Goal: Information Seeking & Learning: Compare options

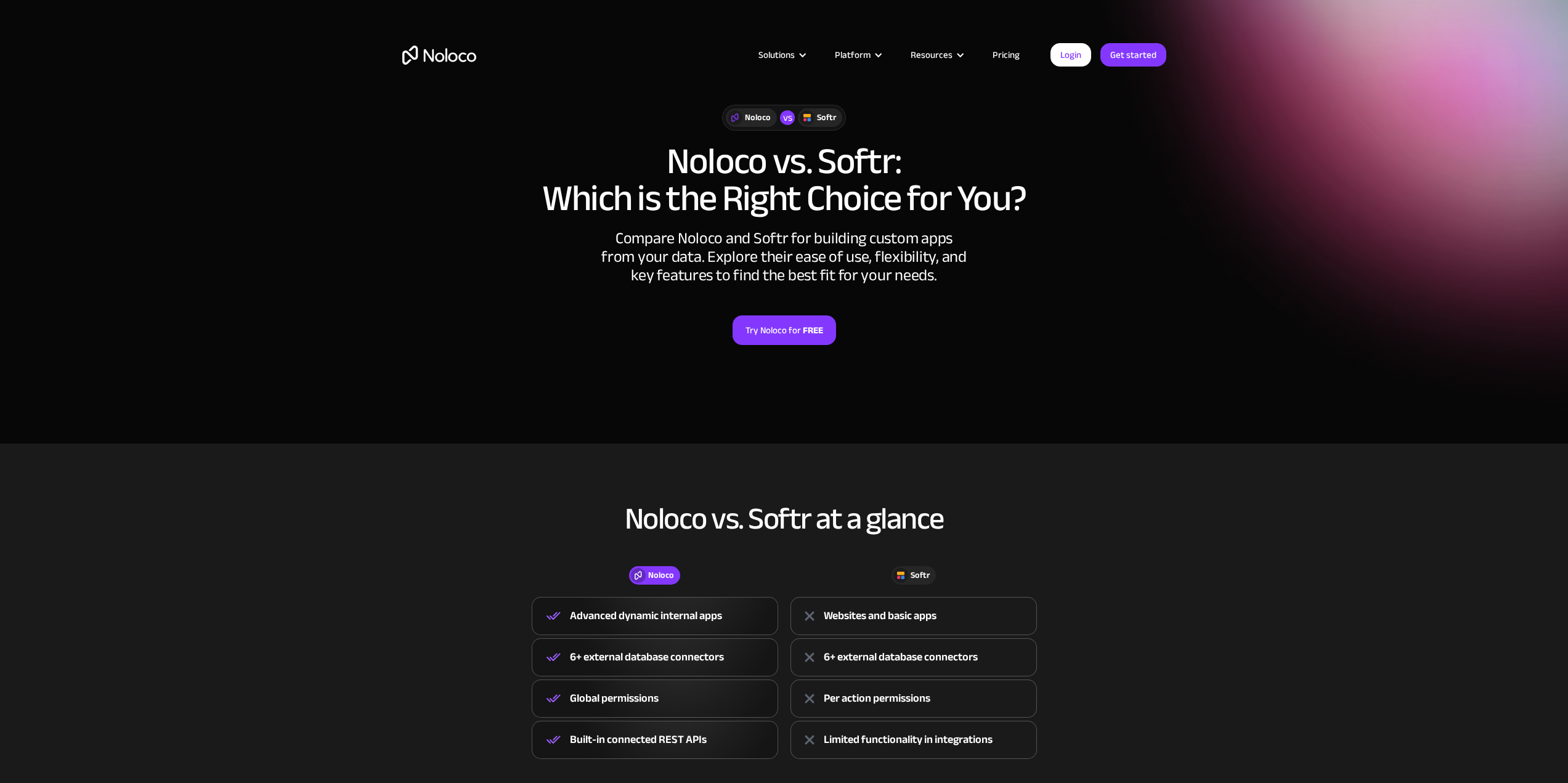
click at [579, 210] on h1 "Noloco vs. Softr: Which is the Right Choice for You?" at bounding box center [784, 179] width 764 height 74
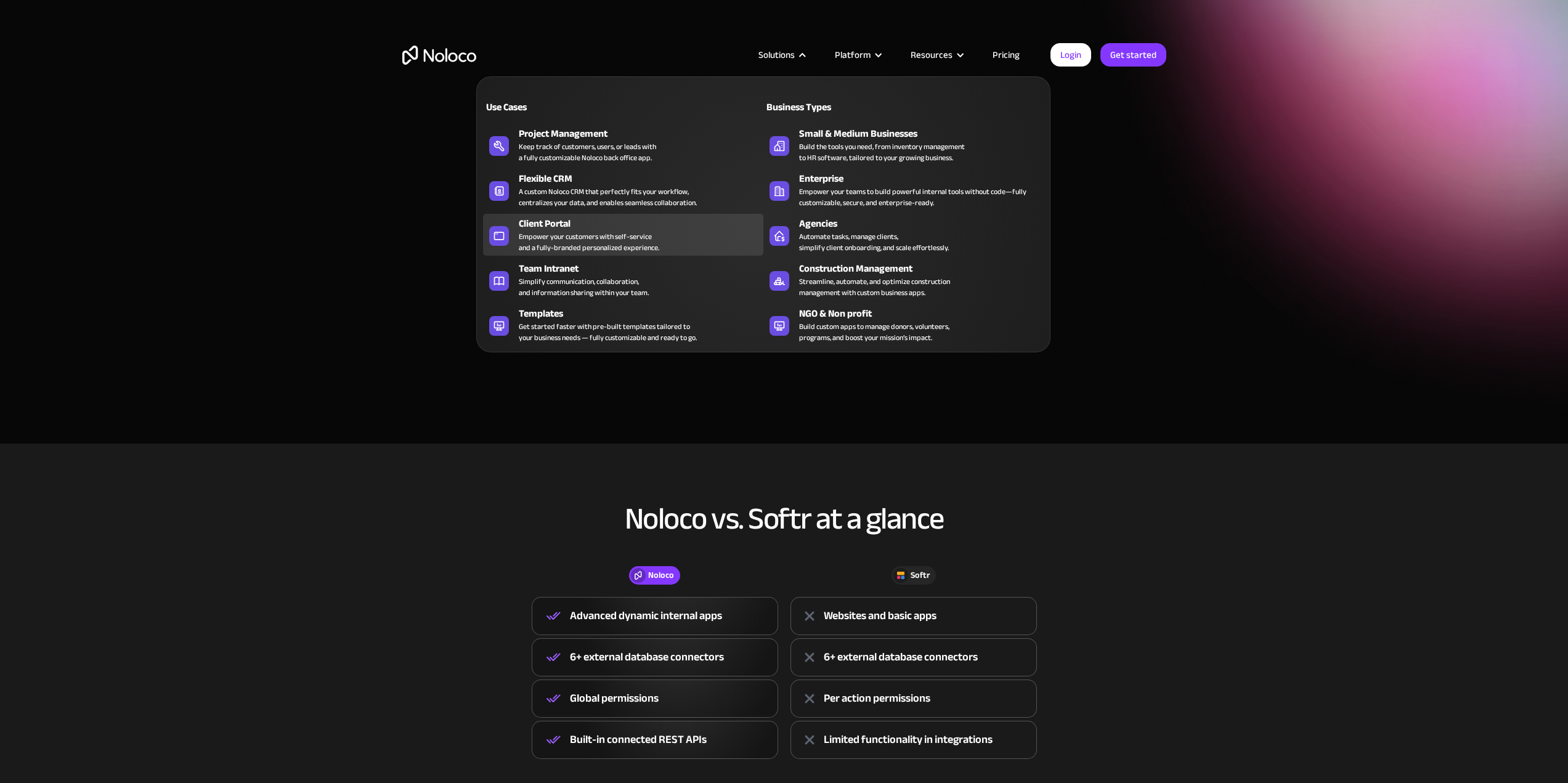
click at [619, 238] on div "Empower your customers with self-service and a fully-branded personalized exper…" at bounding box center [589, 241] width 141 height 22
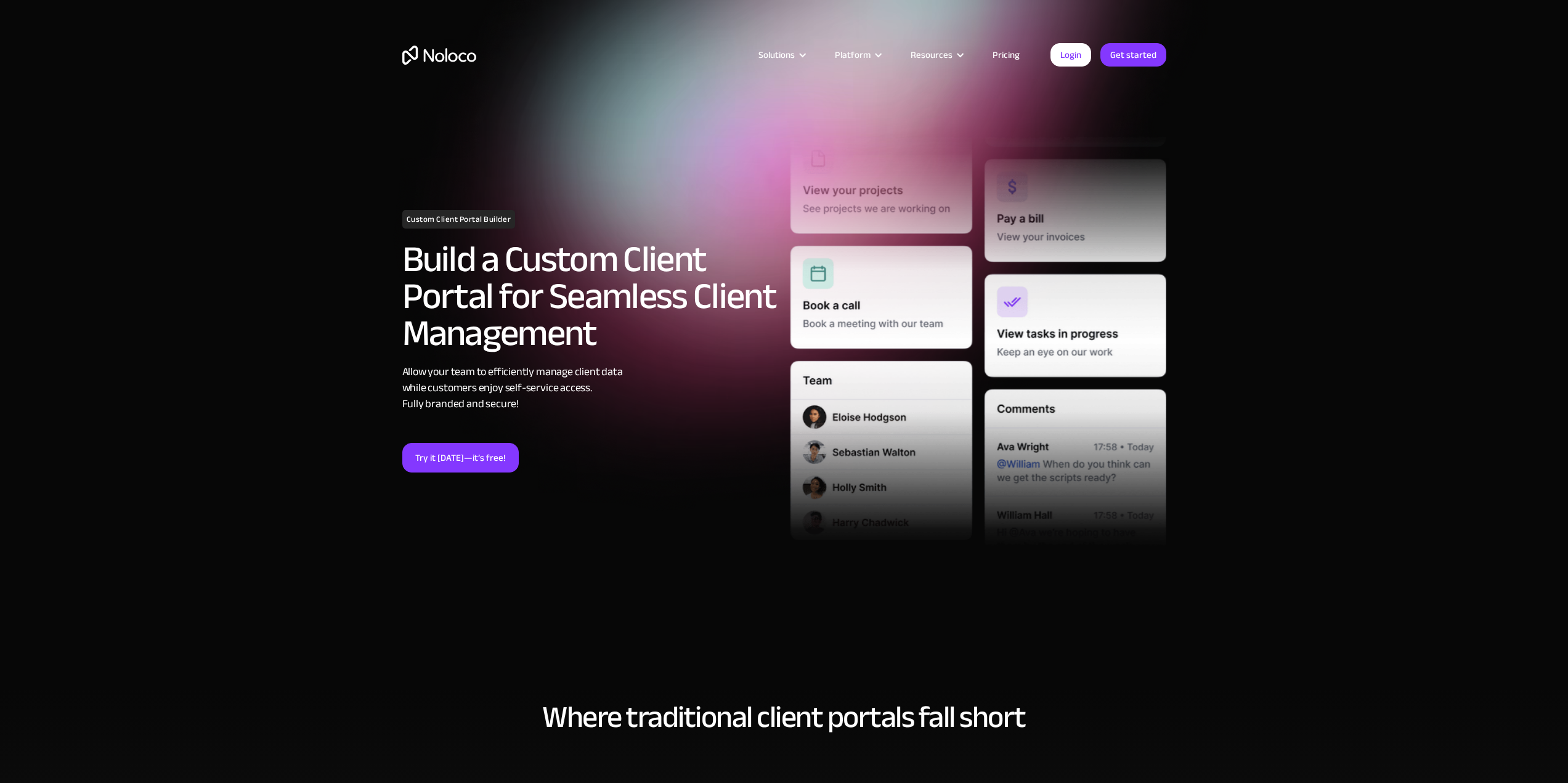
click at [576, 253] on h2 "Build a Custom Client Portal for Seamless Client Management" at bounding box center [590, 296] width 376 height 111
click at [427, 283] on h2 "Build a Custom Client Portal for Seamless Client Management" at bounding box center [590, 296] width 376 height 111
click at [384, 243] on section "Custom Client Portal Builder Build a Custom Client Portal for Seamless Client M…" at bounding box center [784, 344] width 1568 height 688
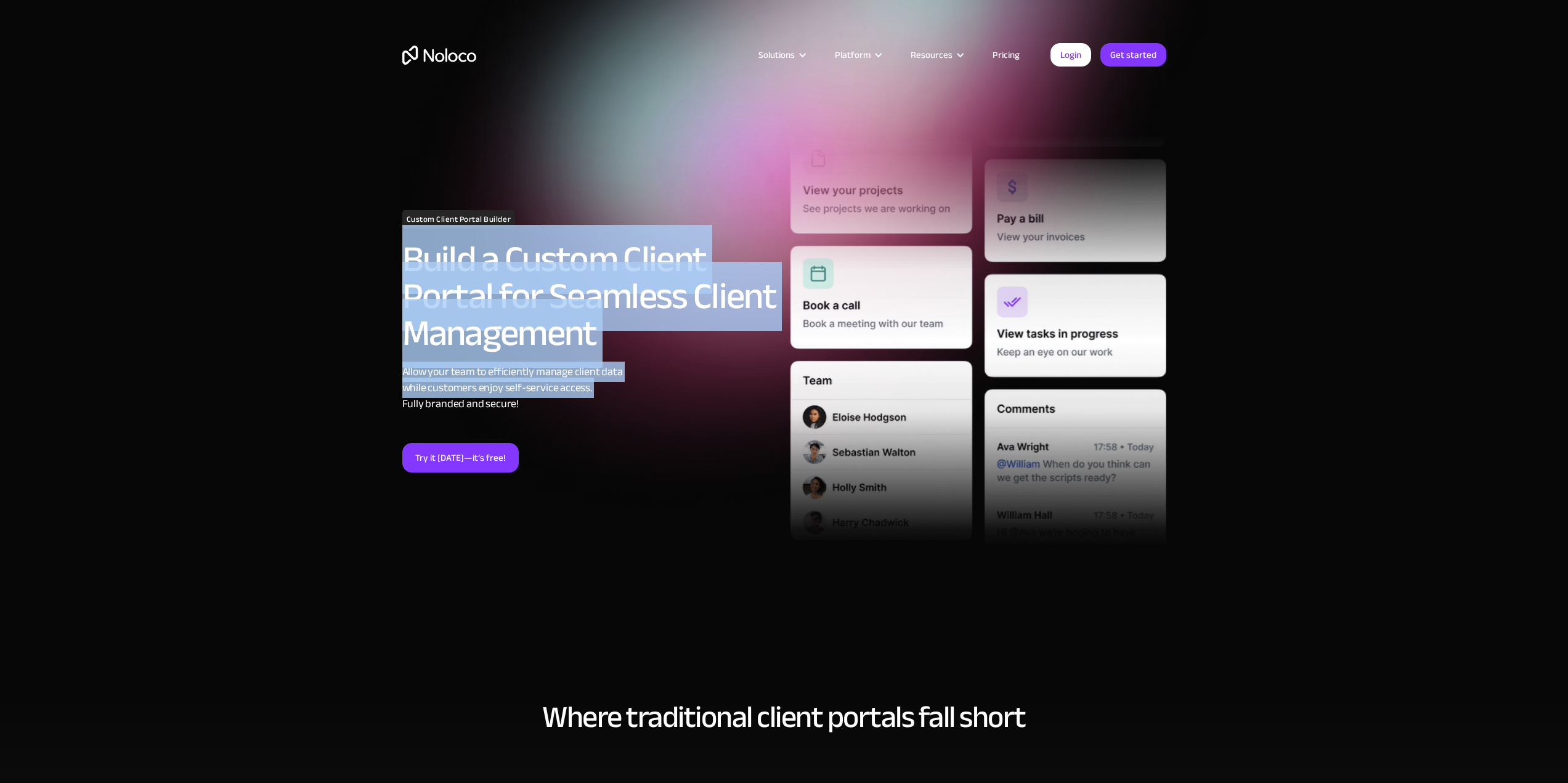
drag, startPoint x: 384, startPoint y: 243, endPoint x: 724, endPoint y: 402, distance: 375.3
click at [724, 402] on section "Custom Client Portal Builder Build a Custom Client Portal for Seamless Client M…" at bounding box center [784, 344] width 1568 height 688
click at [726, 402] on div "Allow your team to efficiently manage client data while customers enjoy self-se…" at bounding box center [590, 388] width 376 height 48
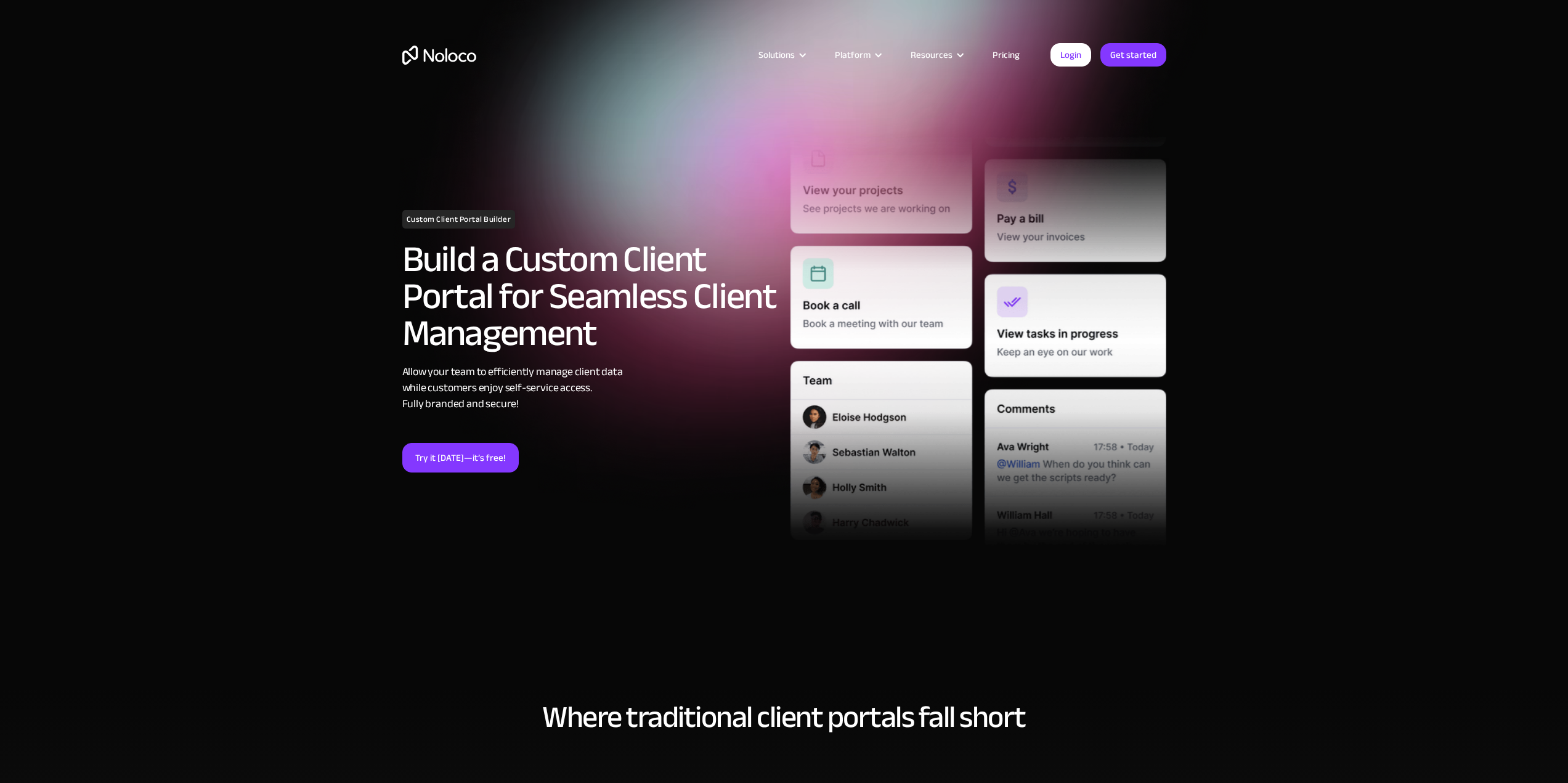
click at [1011, 50] on link "Pricing" at bounding box center [1006, 55] width 58 height 16
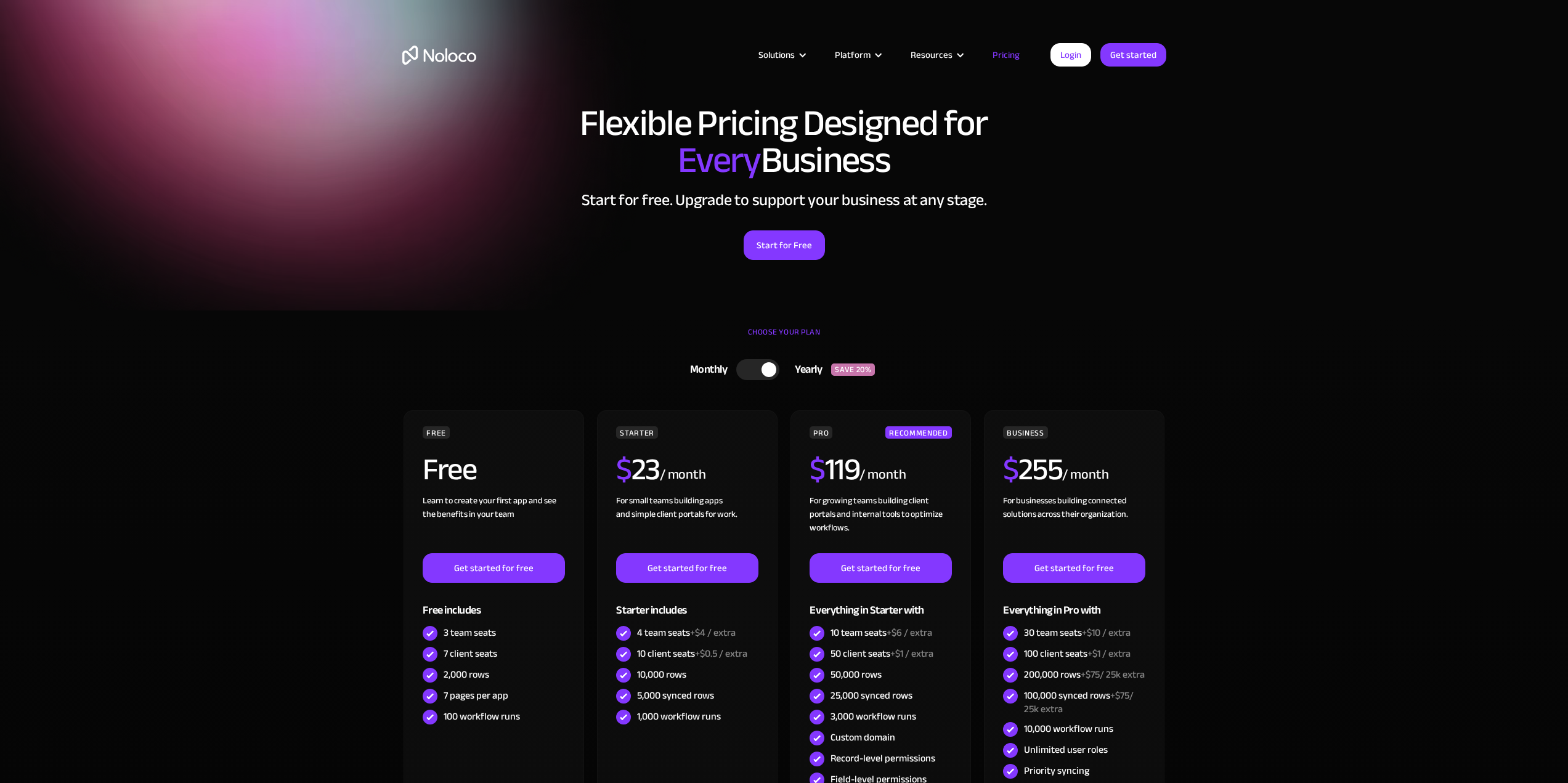
click at [529, 253] on div "Start for Free" at bounding box center [784, 241] width 764 height 38
click at [754, 369] on div at bounding box center [758, 369] width 43 height 21
click at [549, 277] on div "Flexible Pricing Designed for Every Business Start for free. Upgrade to support…" at bounding box center [784, 194] width 789 height 205
click at [595, 326] on div "CHOOSE YOUR PLAN" at bounding box center [784, 338] width 764 height 31
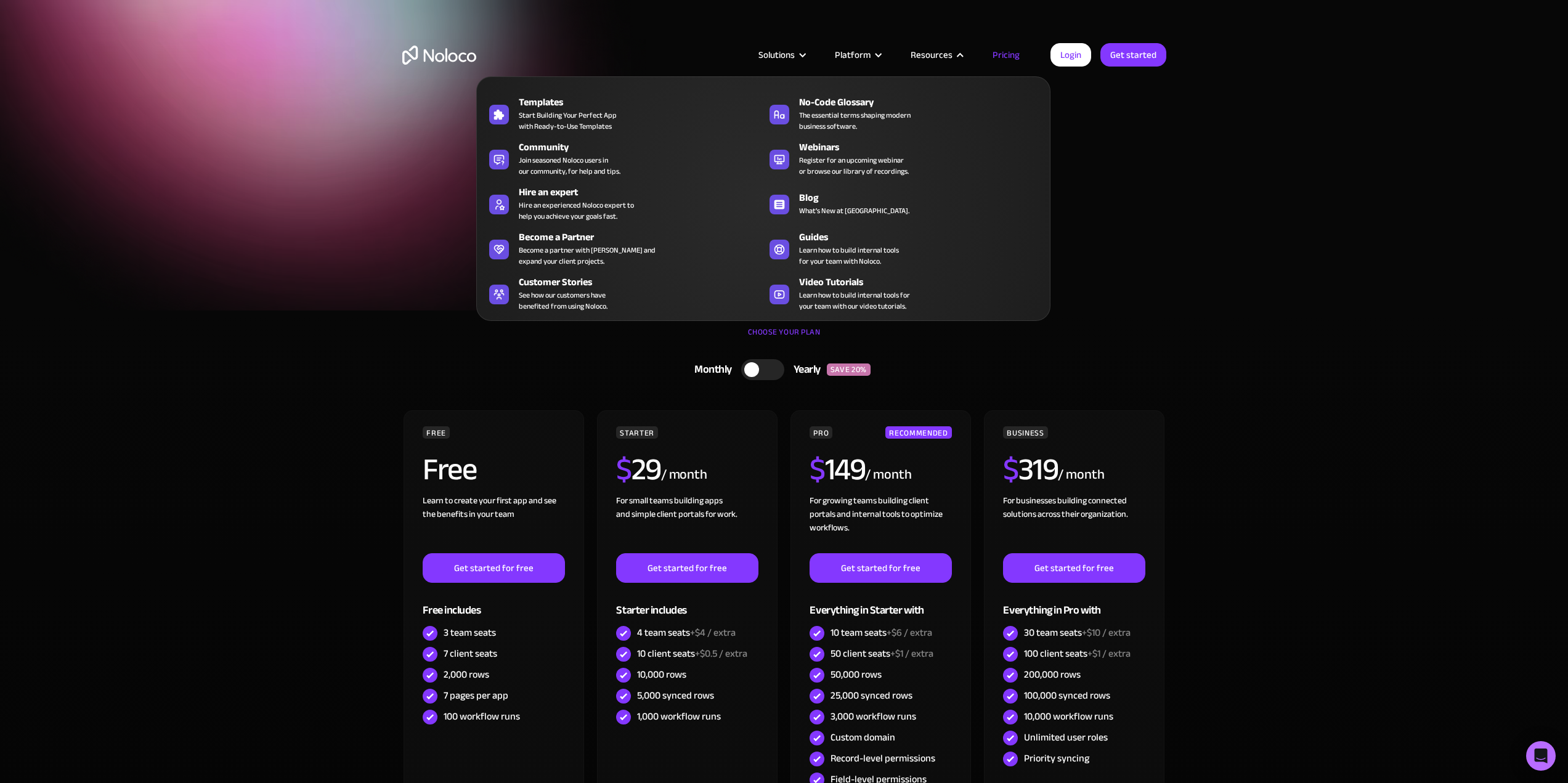
click at [1130, 159] on h1 "Flexible Pricing Designed for Every Business" at bounding box center [784, 141] width 764 height 74
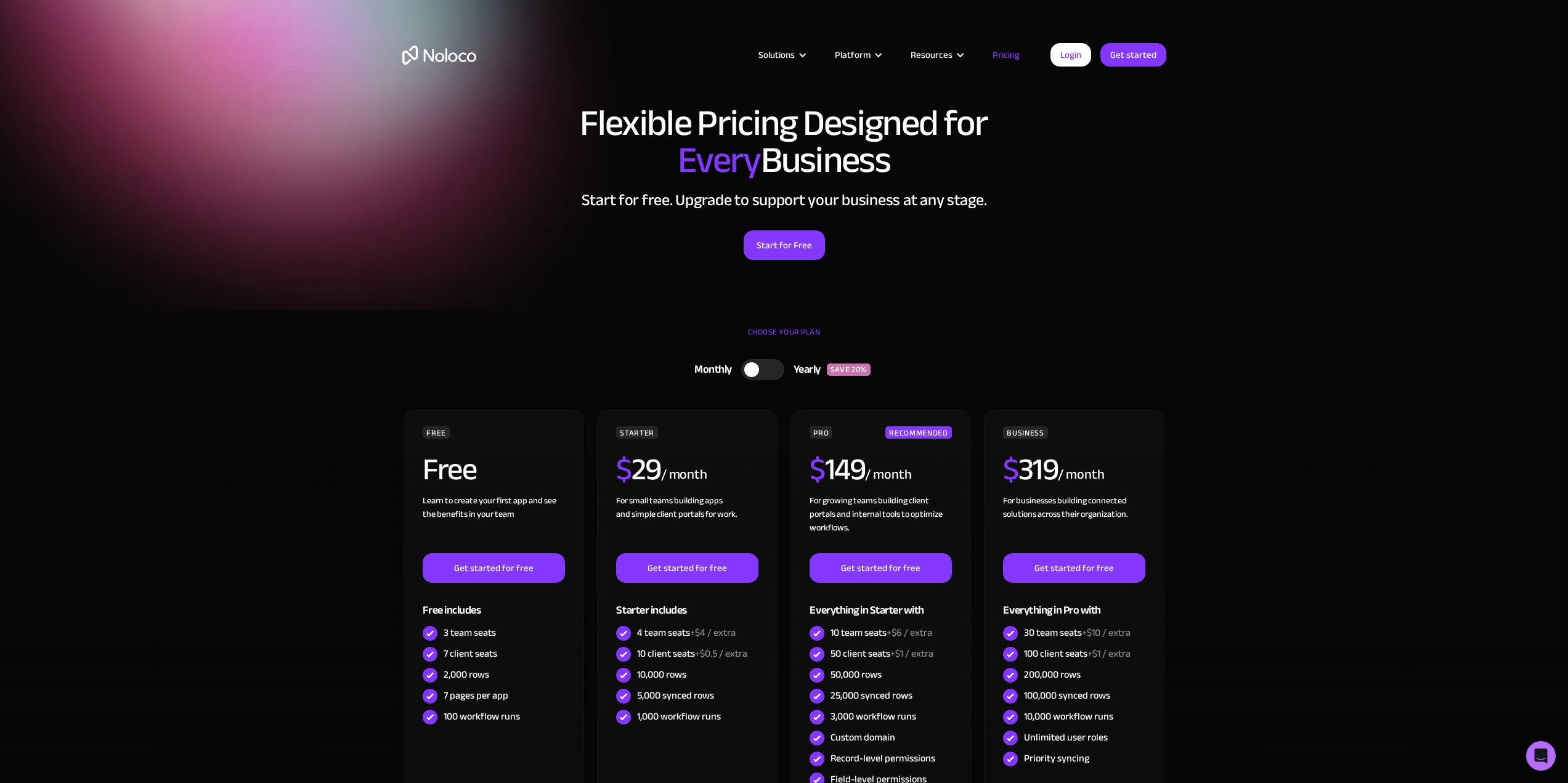
click at [589, 131] on h1 "Flexible Pricing Designed for Every Business" at bounding box center [784, 141] width 764 height 74
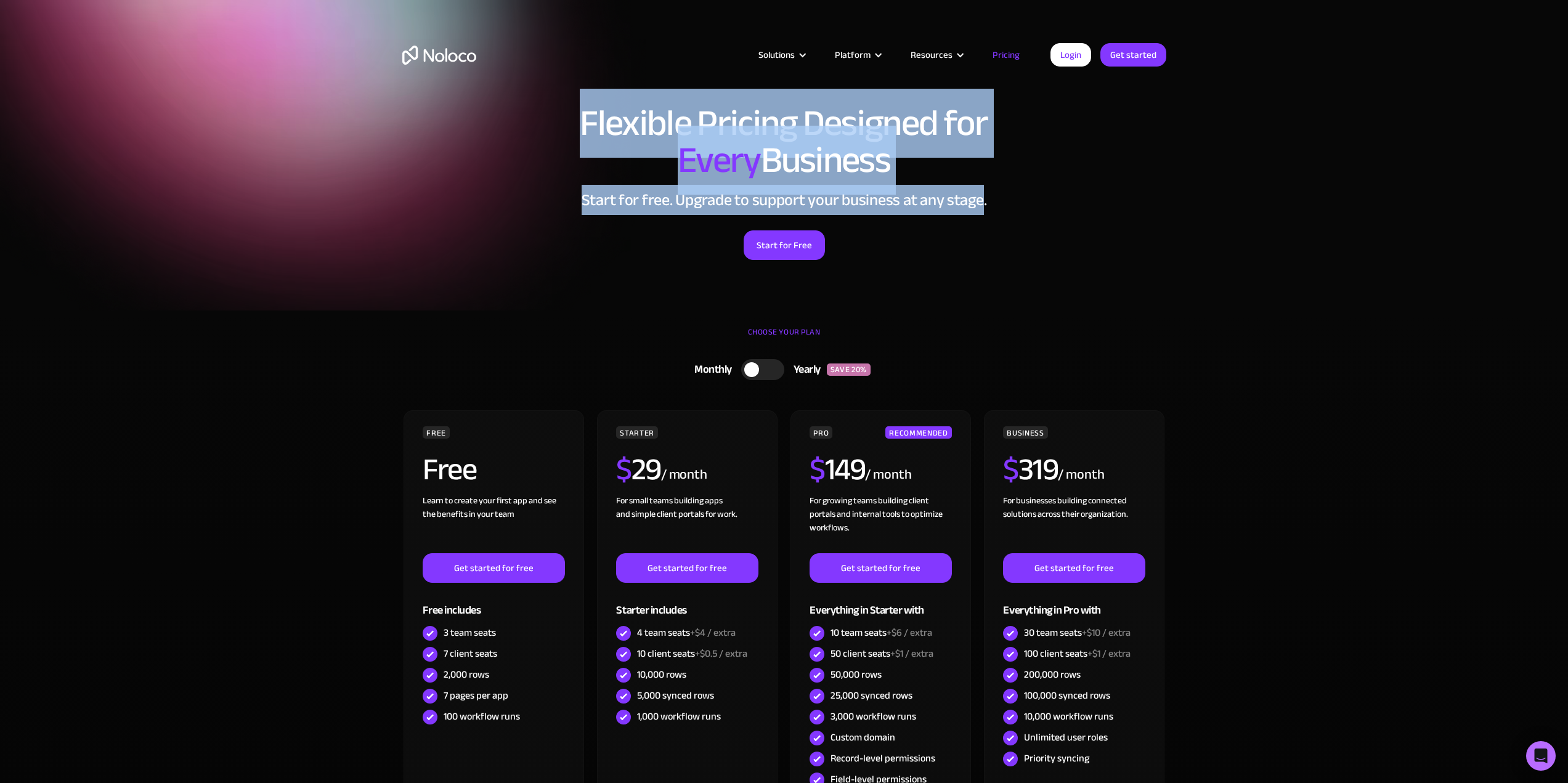
drag, startPoint x: 589, startPoint y: 131, endPoint x: 984, endPoint y: 195, distance: 400.2
click at [972, 193] on div "Flexible Pricing Designed for Every Business Start for free. Upgrade to support…" at bounding box center [784, 194] width 789 height 205
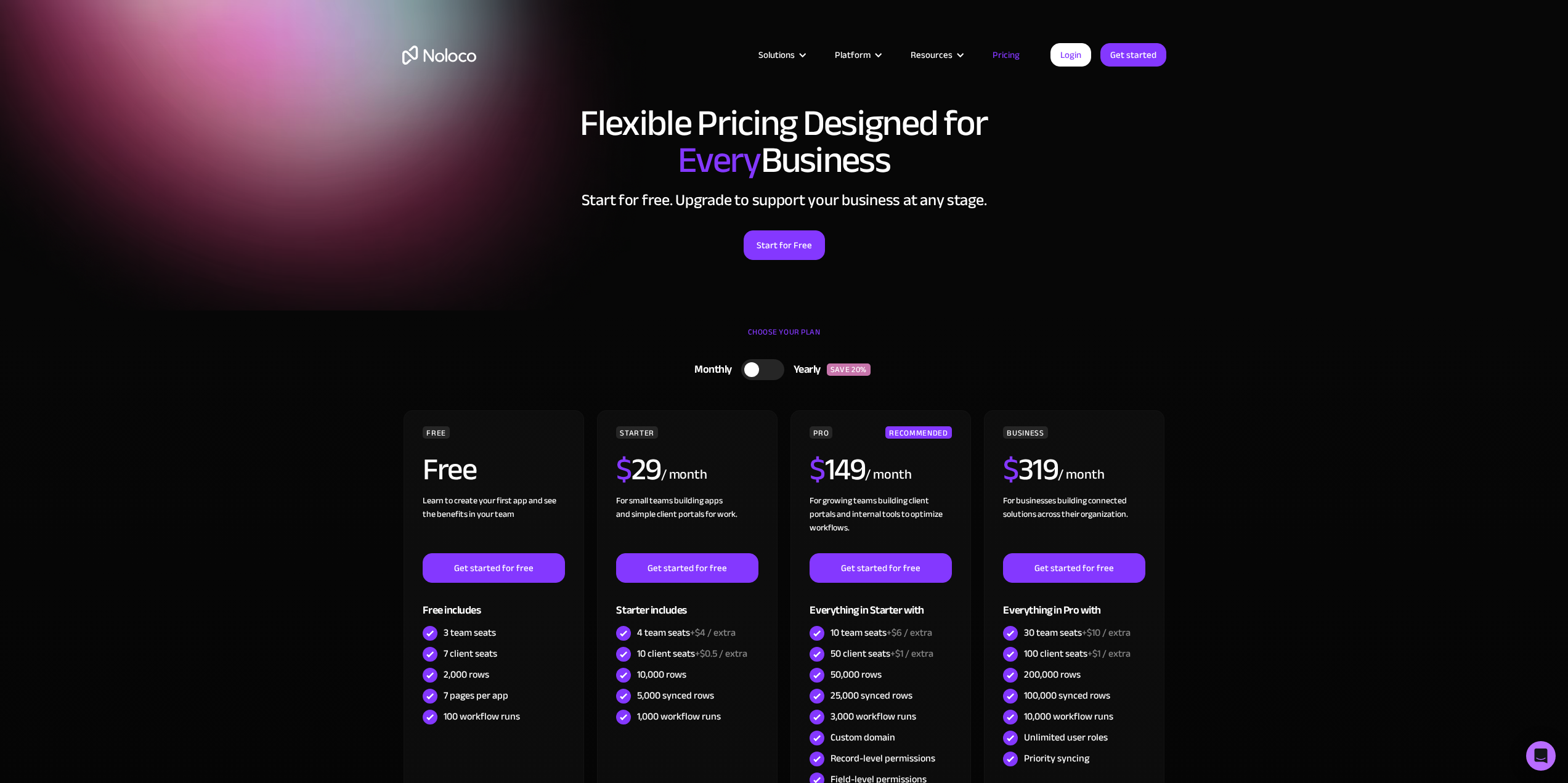
click at [984, 195] on h2 "Start for free. Upgrade to support your business at any stage." at bounding box center [784, 200] width 764 height 19
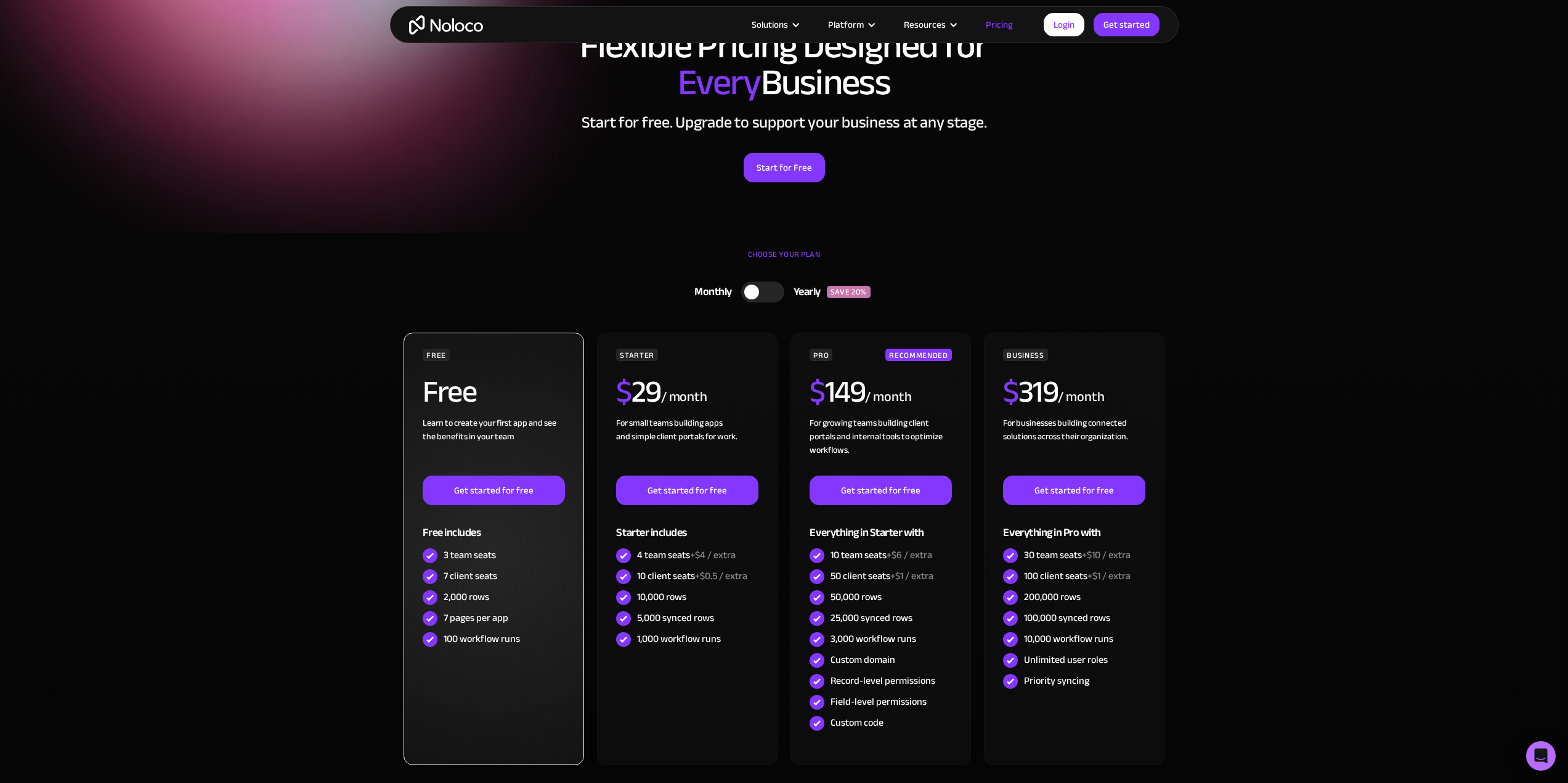
scroll to position [370, 0]
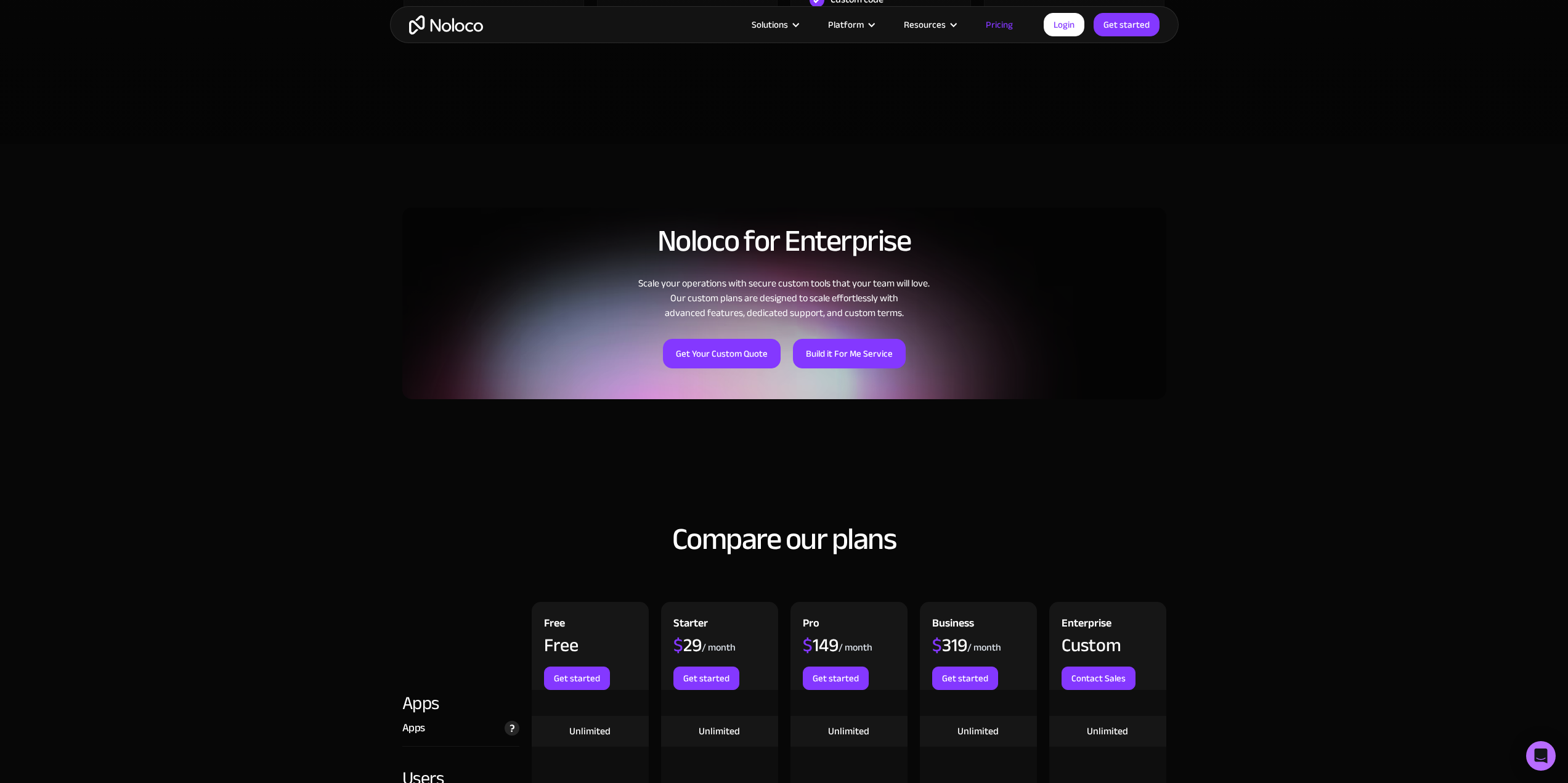
click at [418, 323] on div "Get Your Custom Quote Build it For Me Service" at bounding box center [784, 344] width 764 height 48
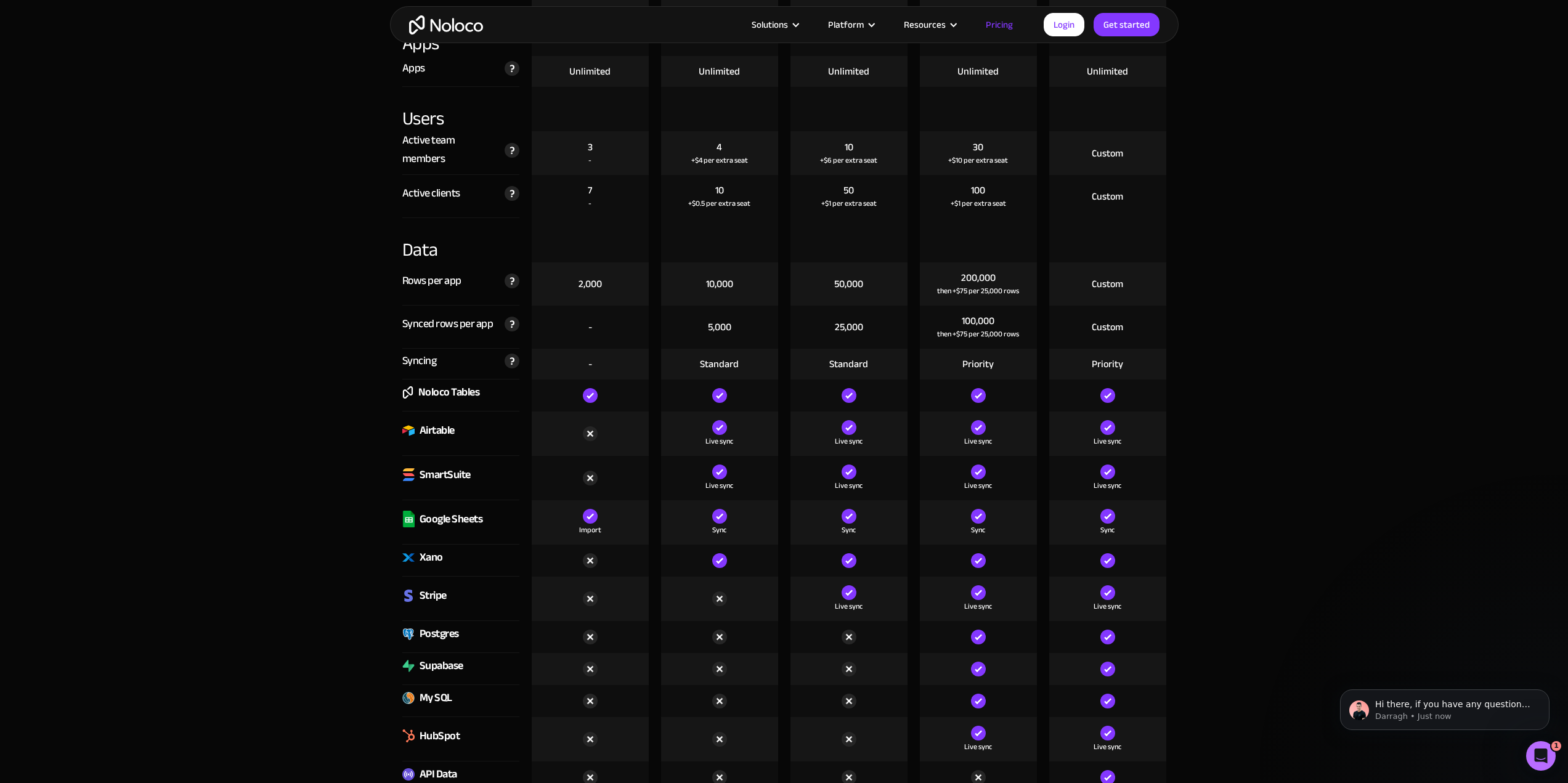
scroll to position [1478, 0]
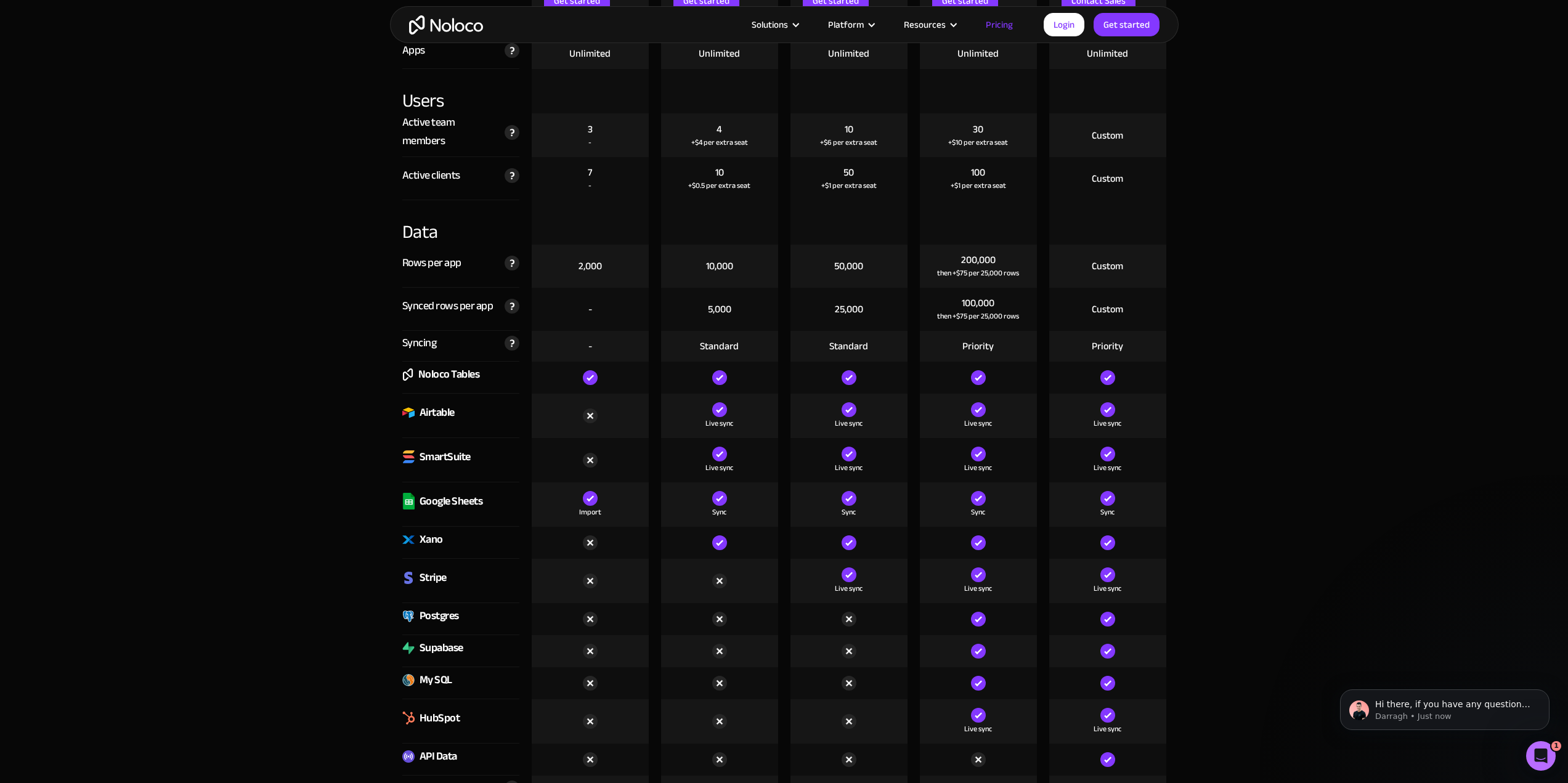
click at [402, 345] on div "Syncing" at bounding box center [419, 343] width 34 height 19
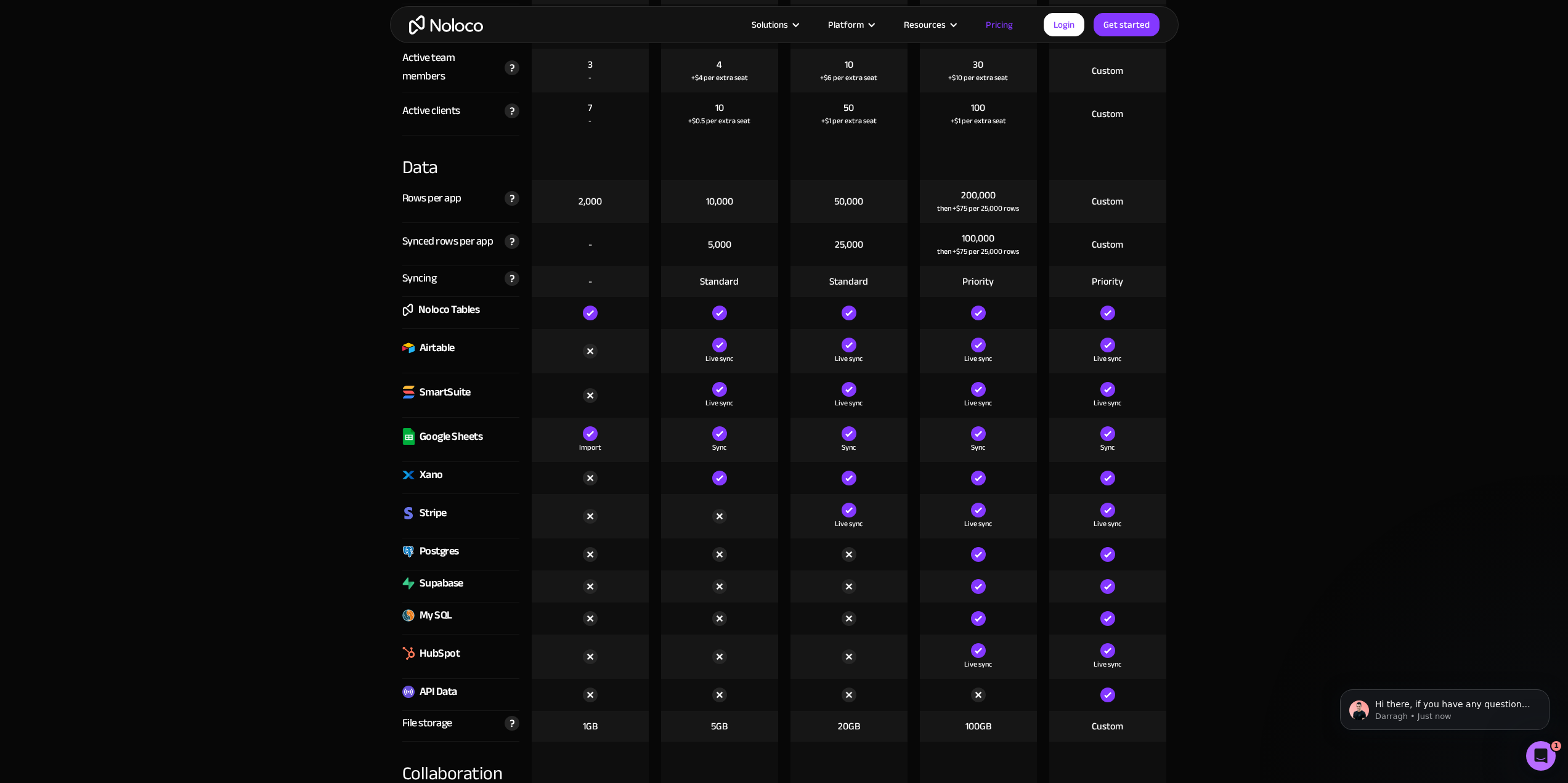
scroll to position [1601, 0]
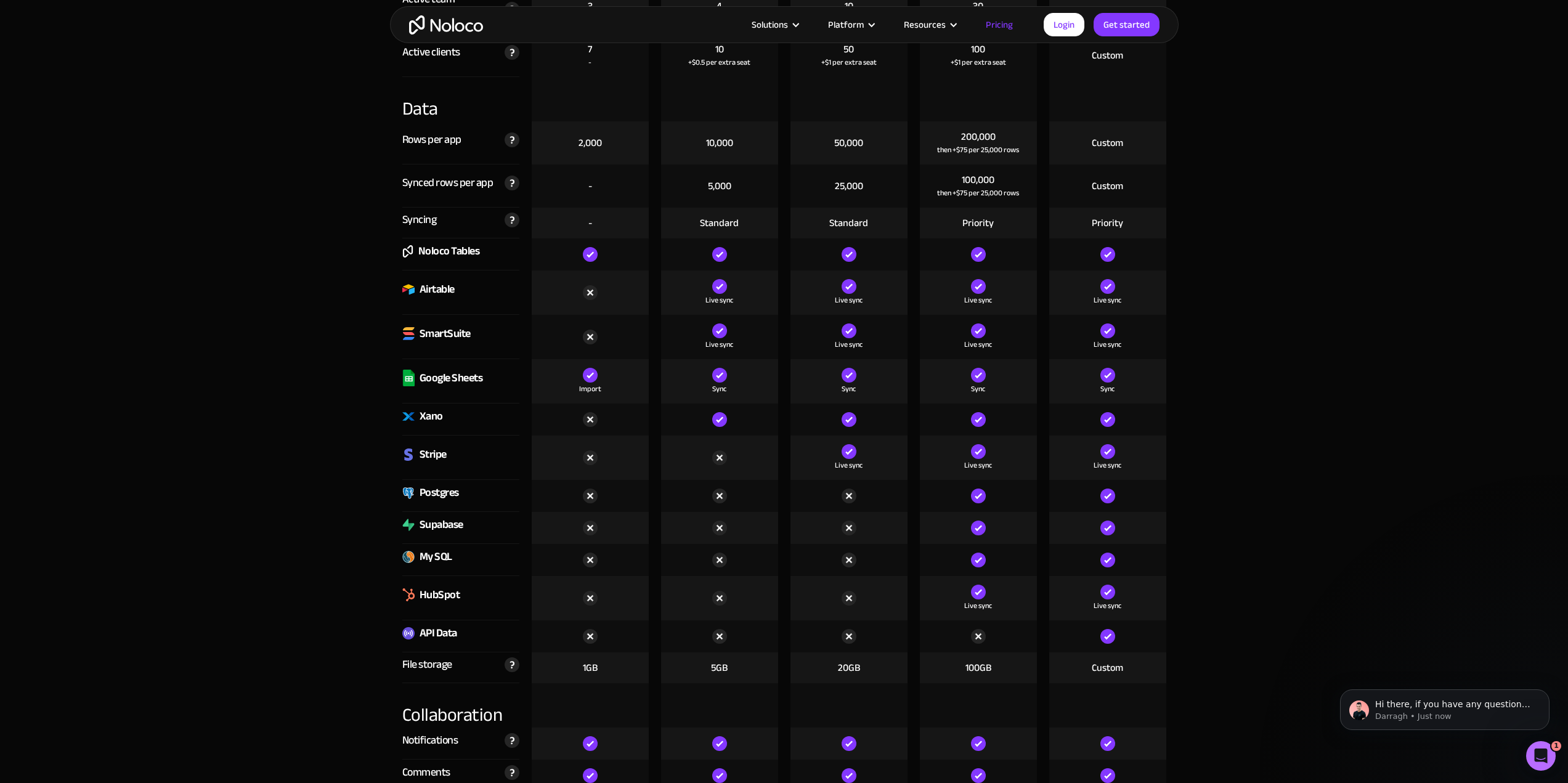
click at [719, 418] on img at bounding box center [720, 420] width 15 height 15
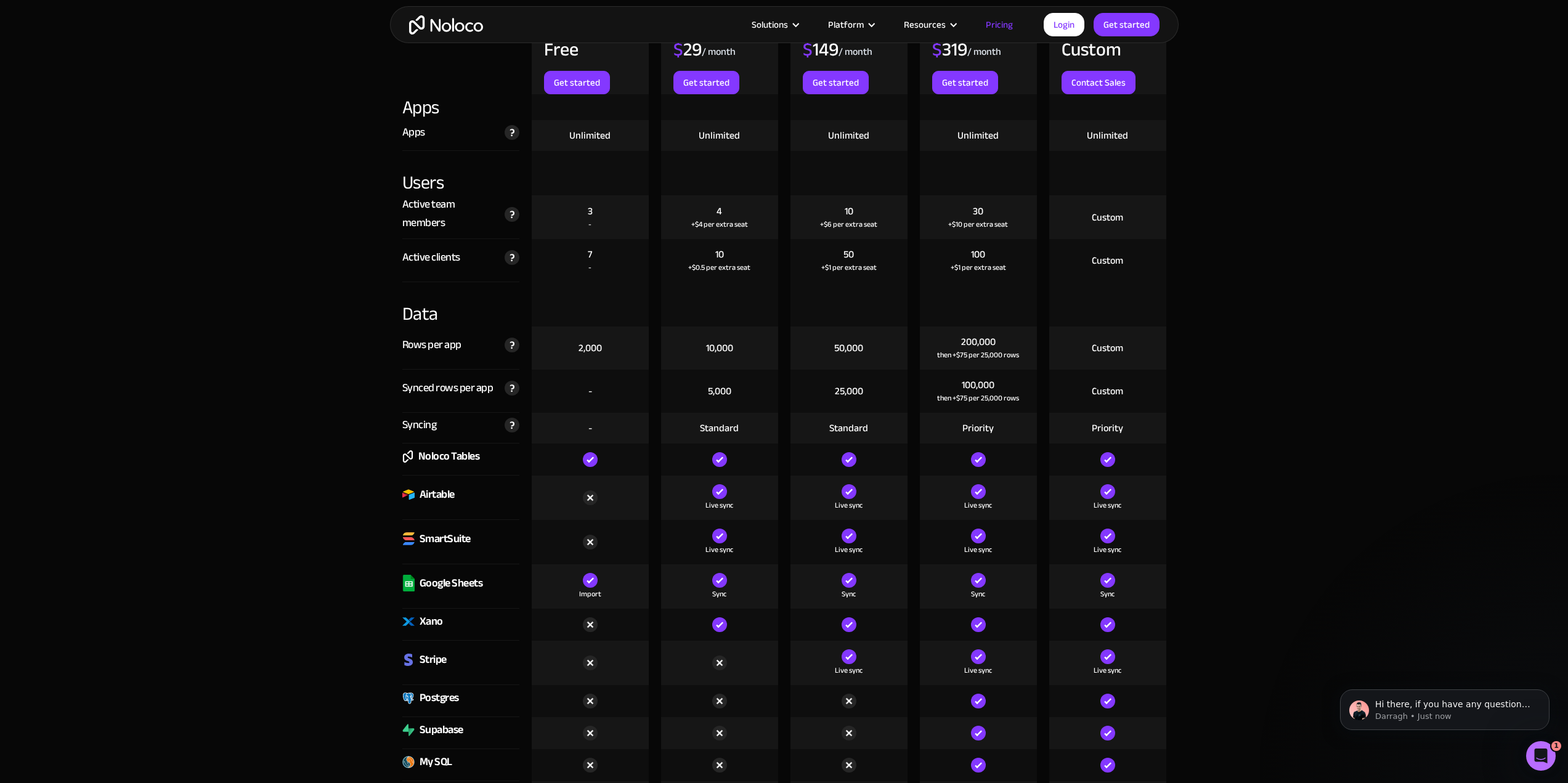
scroll to position [1417, 0]
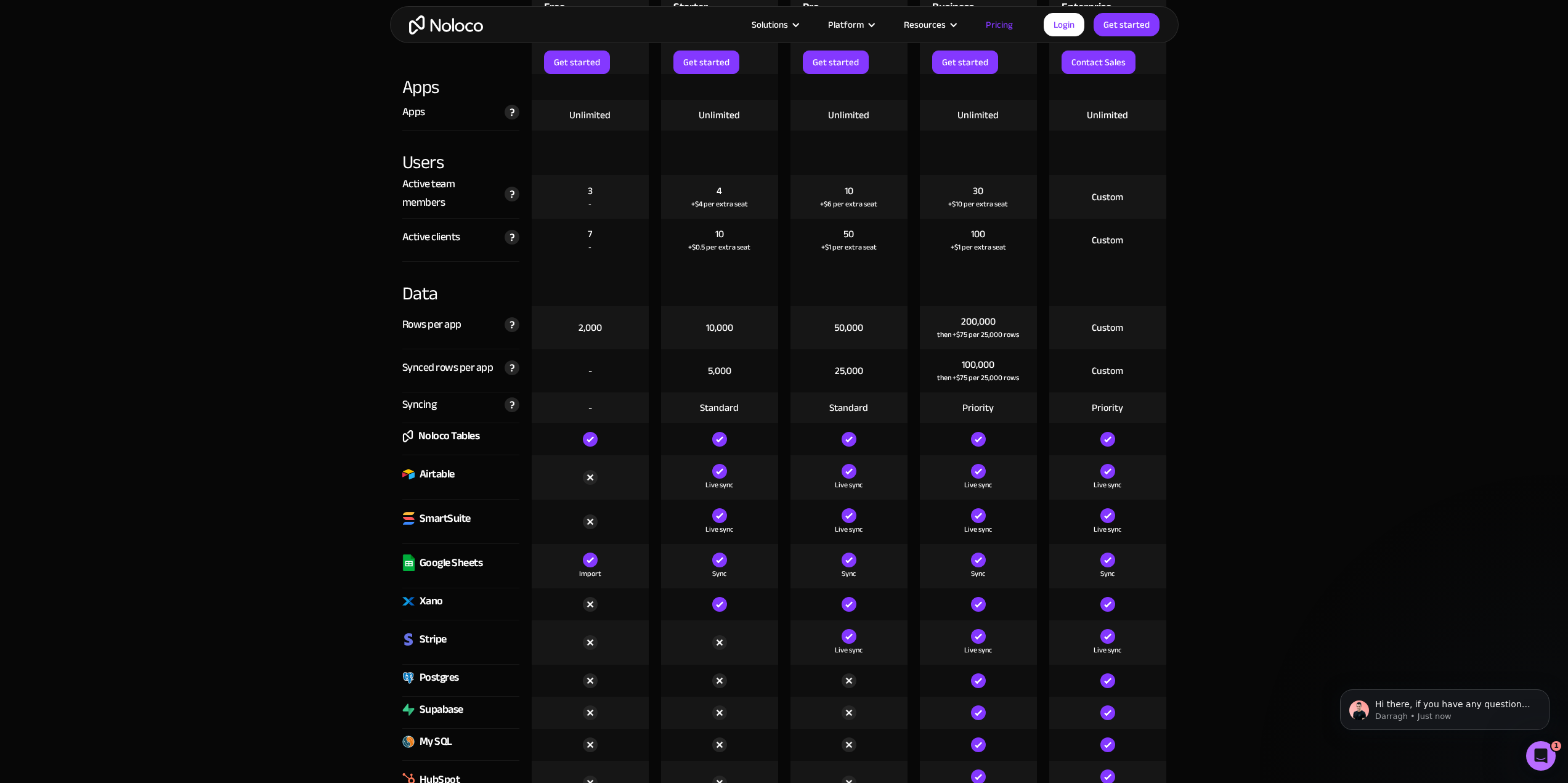
click at [701, 328] on div "10,000" at bounding box center [720, 327] width 117 height 43
drag, startPoint x: 701, startPoint y: 328, endPoint x: 753, endPoint y: 342, distance: 53.9
click at [748, 333] on div "10,000" at bounding box center [720, 327] width 117 height 43
click at [751, 363] on div "5,000" at bounding box center [720, 370] width 117 height 43
click at [705, 326] on div "10,000" at bounding box center [720, 327] width 117 height 43
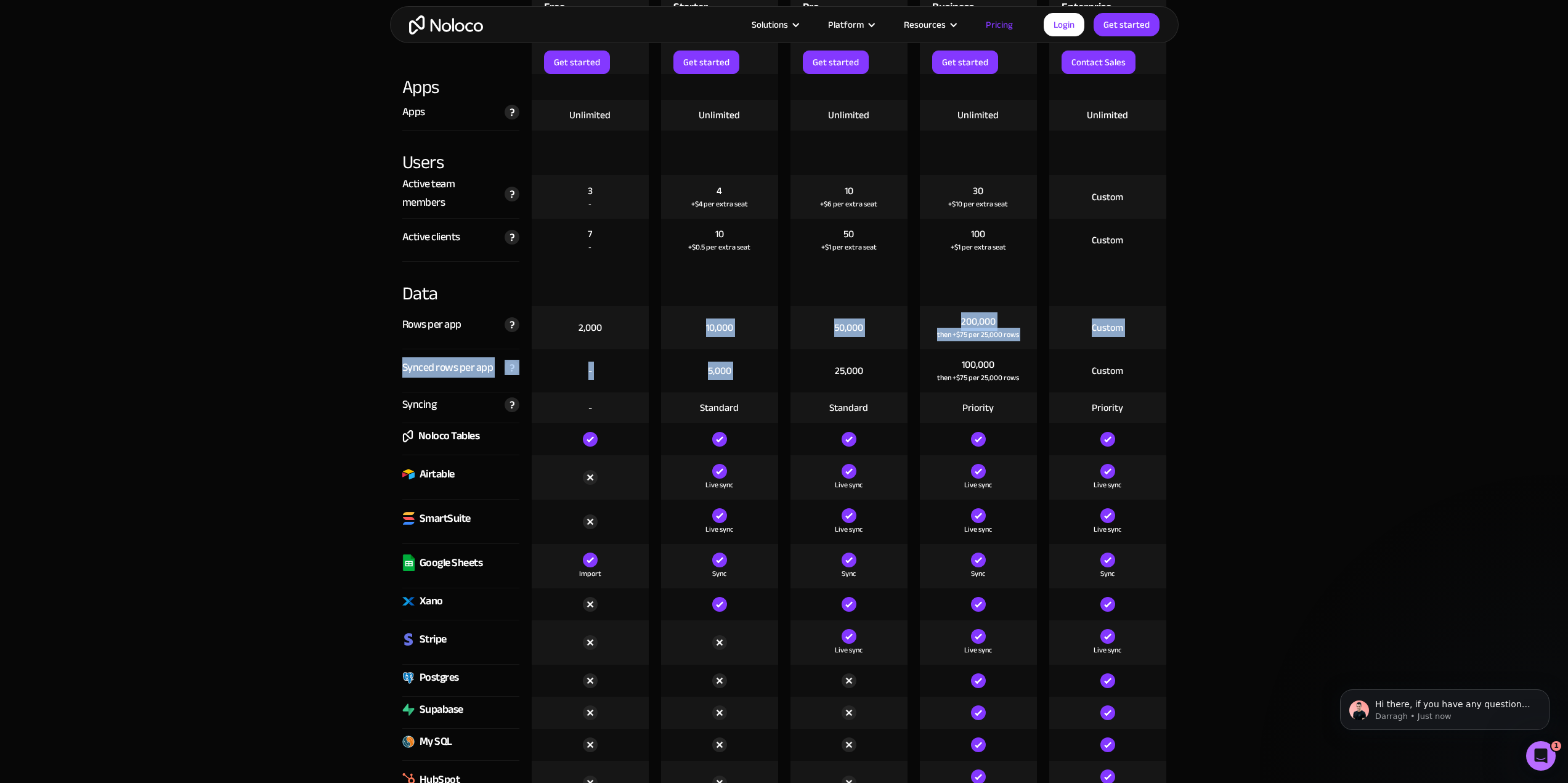
drag, startPoint x: 705, startPoint y: 326, endPoint x: 760, endPoint y: 389, distance: 83.6
click at [761, 390] on div "5,000" at bounding box center [720, 370] width 117 height 43
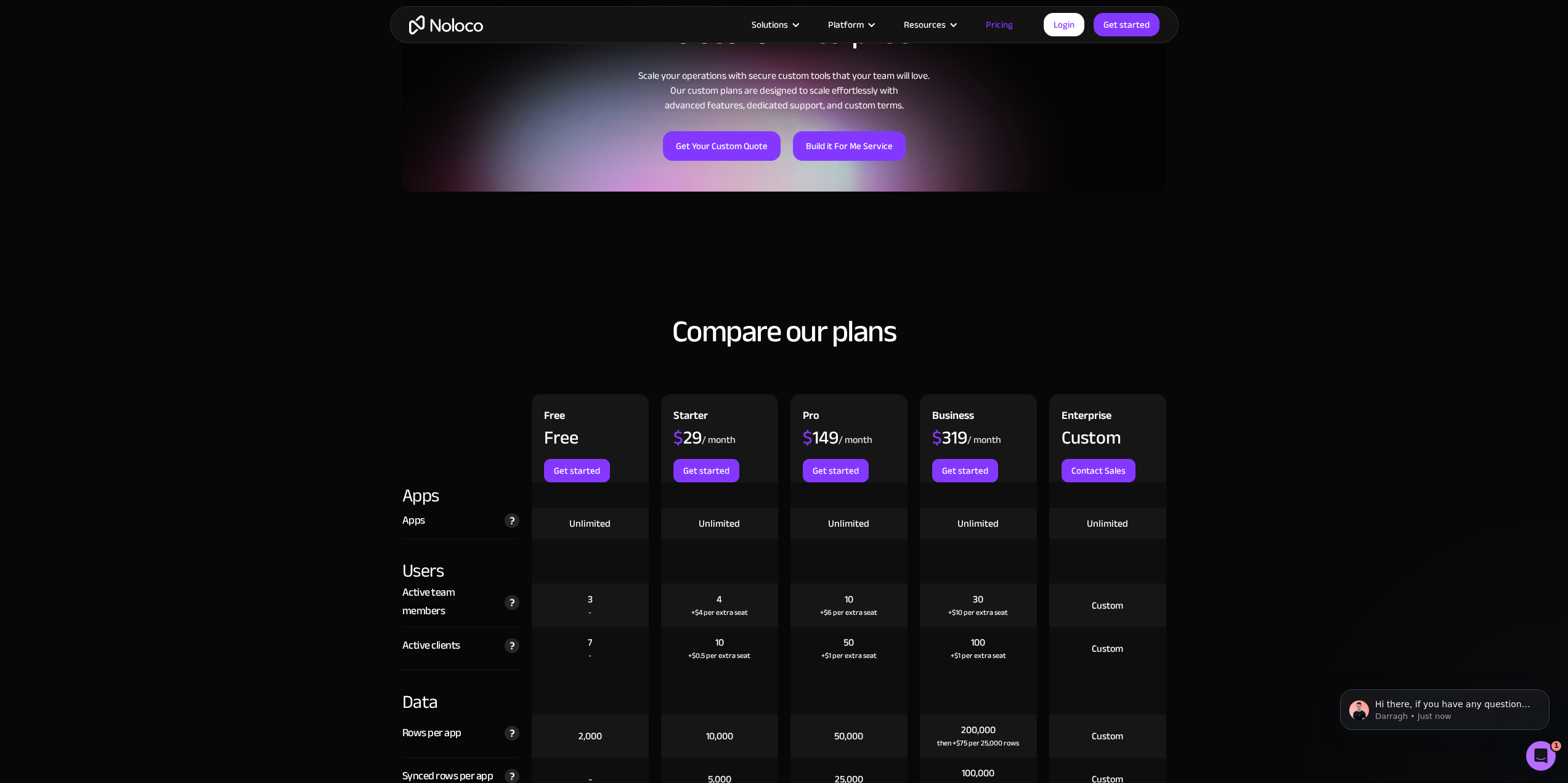
scroll to position [986, 0]
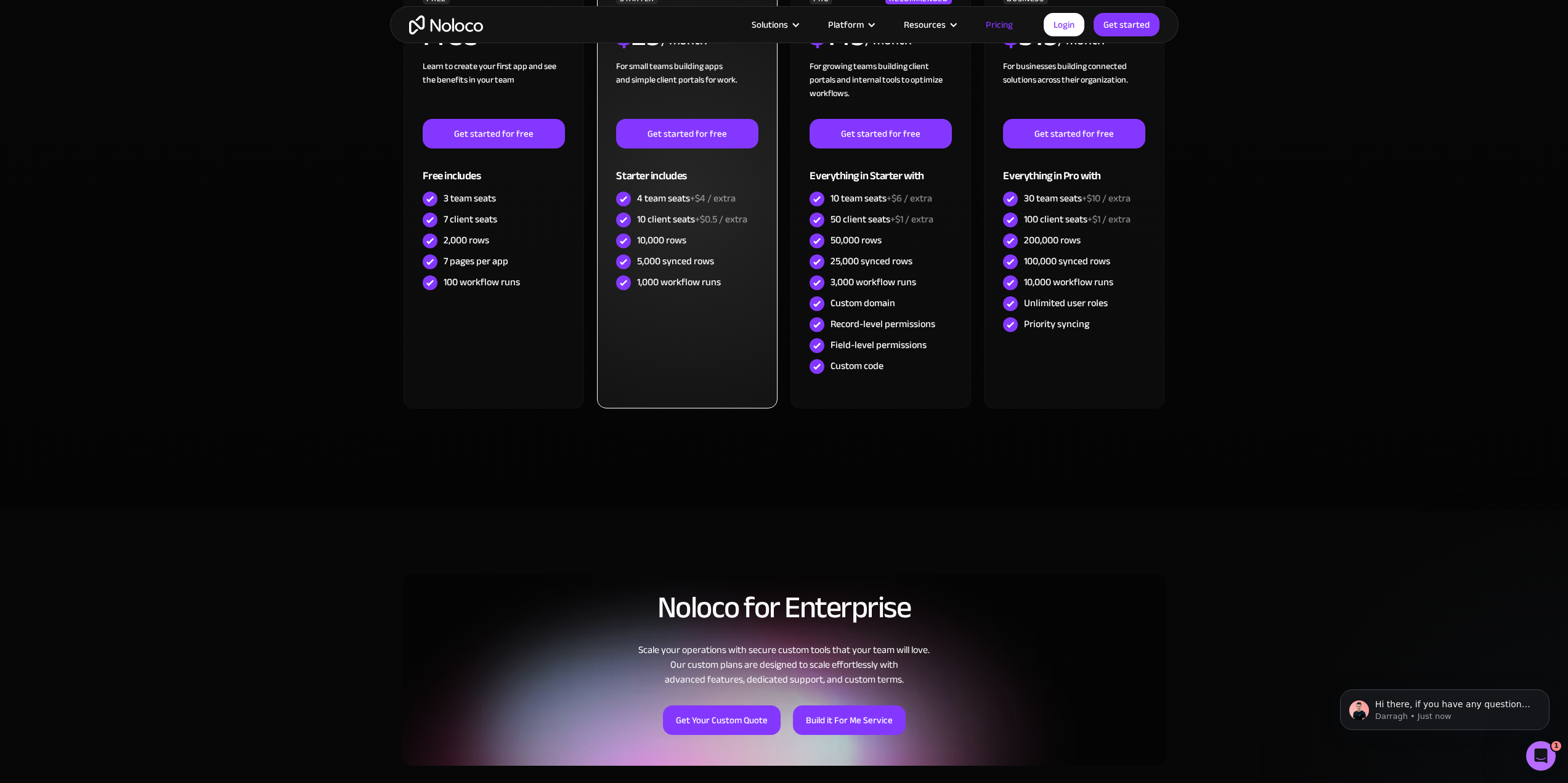
scroll to position [184, 0]
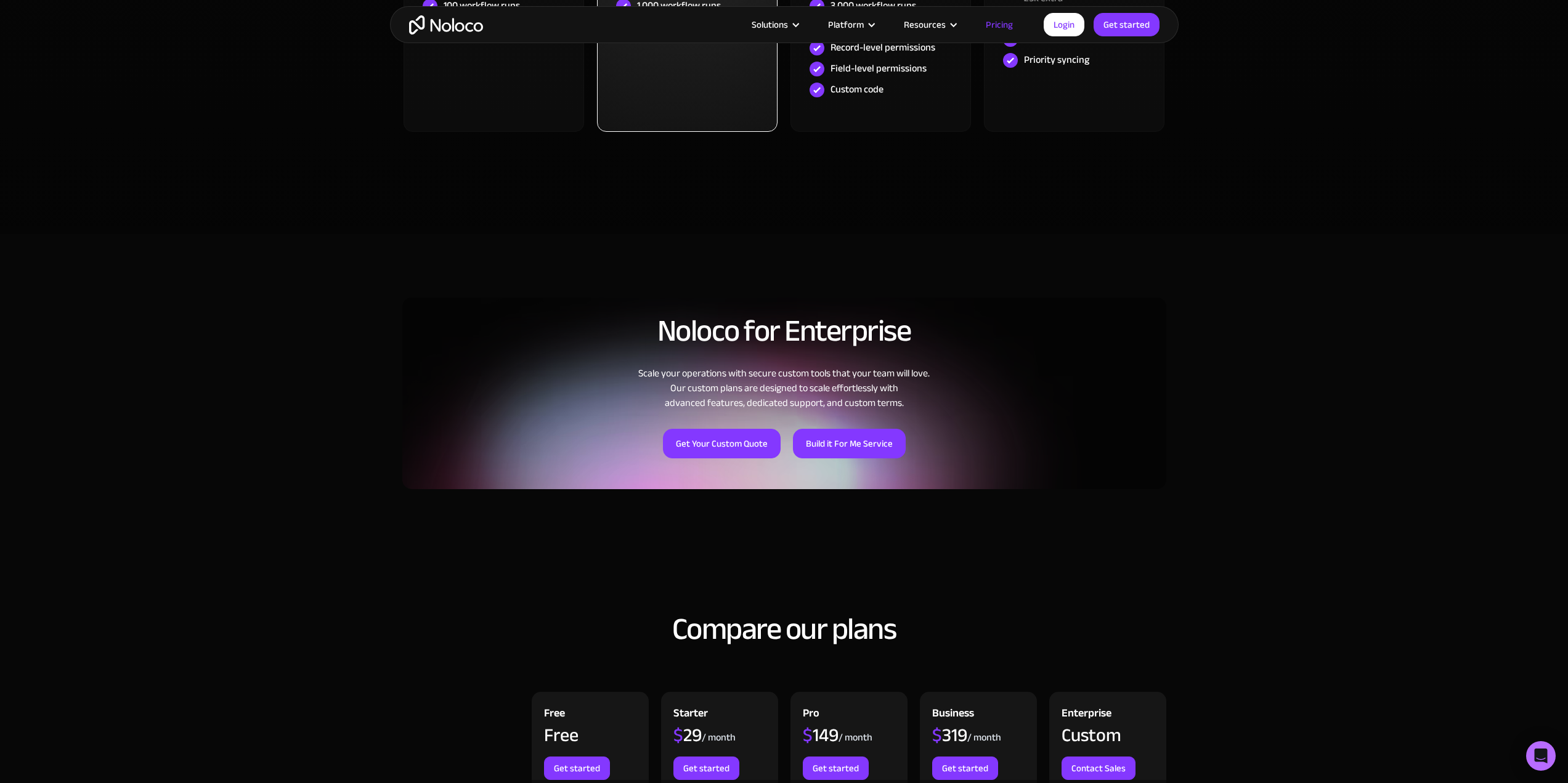
scroll to position [801, 0]
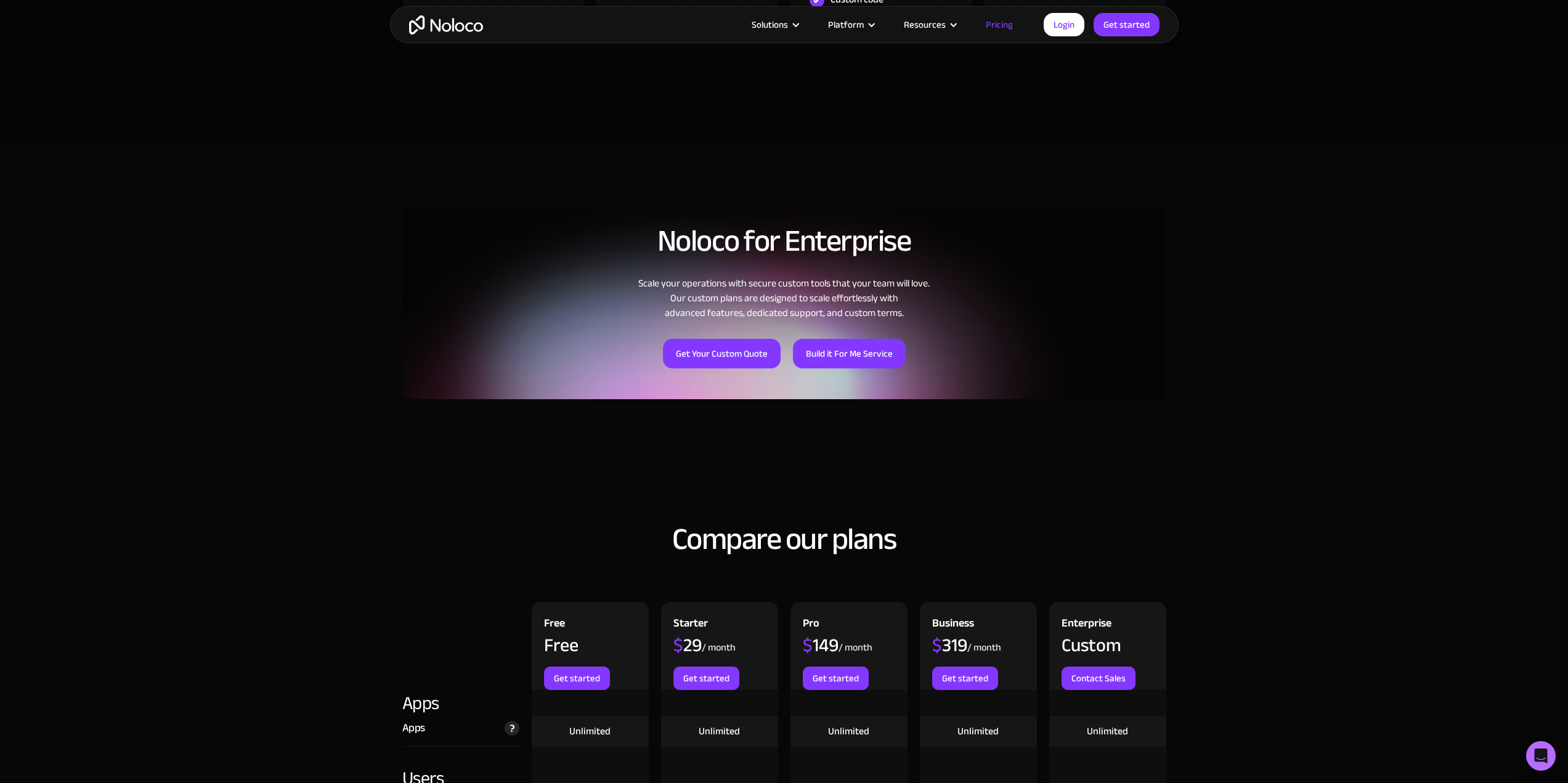
click at [896, 258] on h2 "Noloco for Enterprise" at bounding box center [784, 240] width 764 height 33
click at [660, 253] on h2 "Noloco for Enterprise" at bounding box center [784, 240] width 764 height 33
click at [656, 250] on h2 "Noloco for Enterprise" at bounding box center [784, 240] width 764 height 33
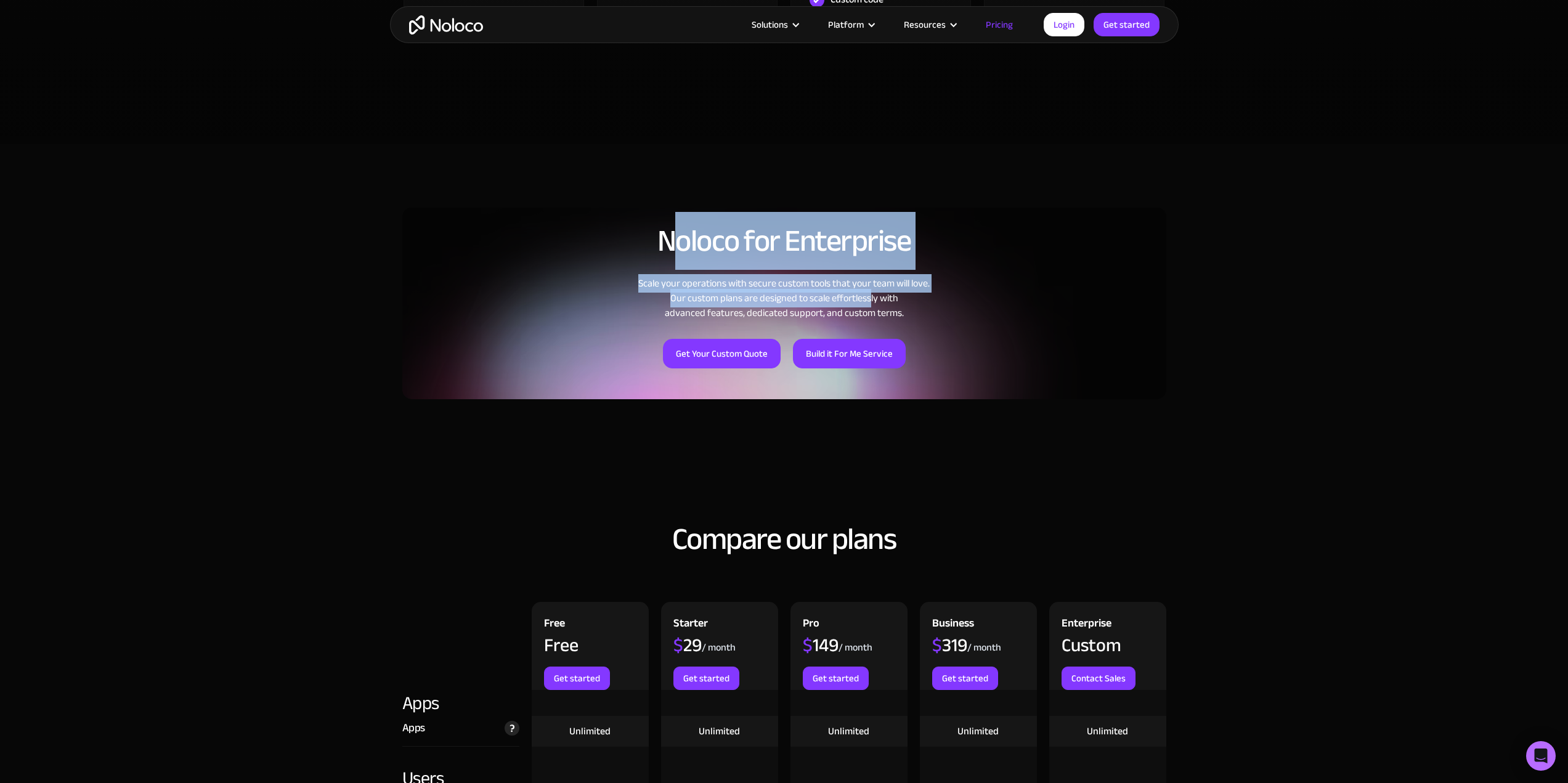
drag, startPoint x: 668, startPoint y: 241, endPoint x: 988, endPoint y: 326, distance: 331.1
click at [894, 302] on div "Noloco for Enterprise Scale your operations with secure custom tools that your …" at bounding box center [784, 296] width 764 height 206
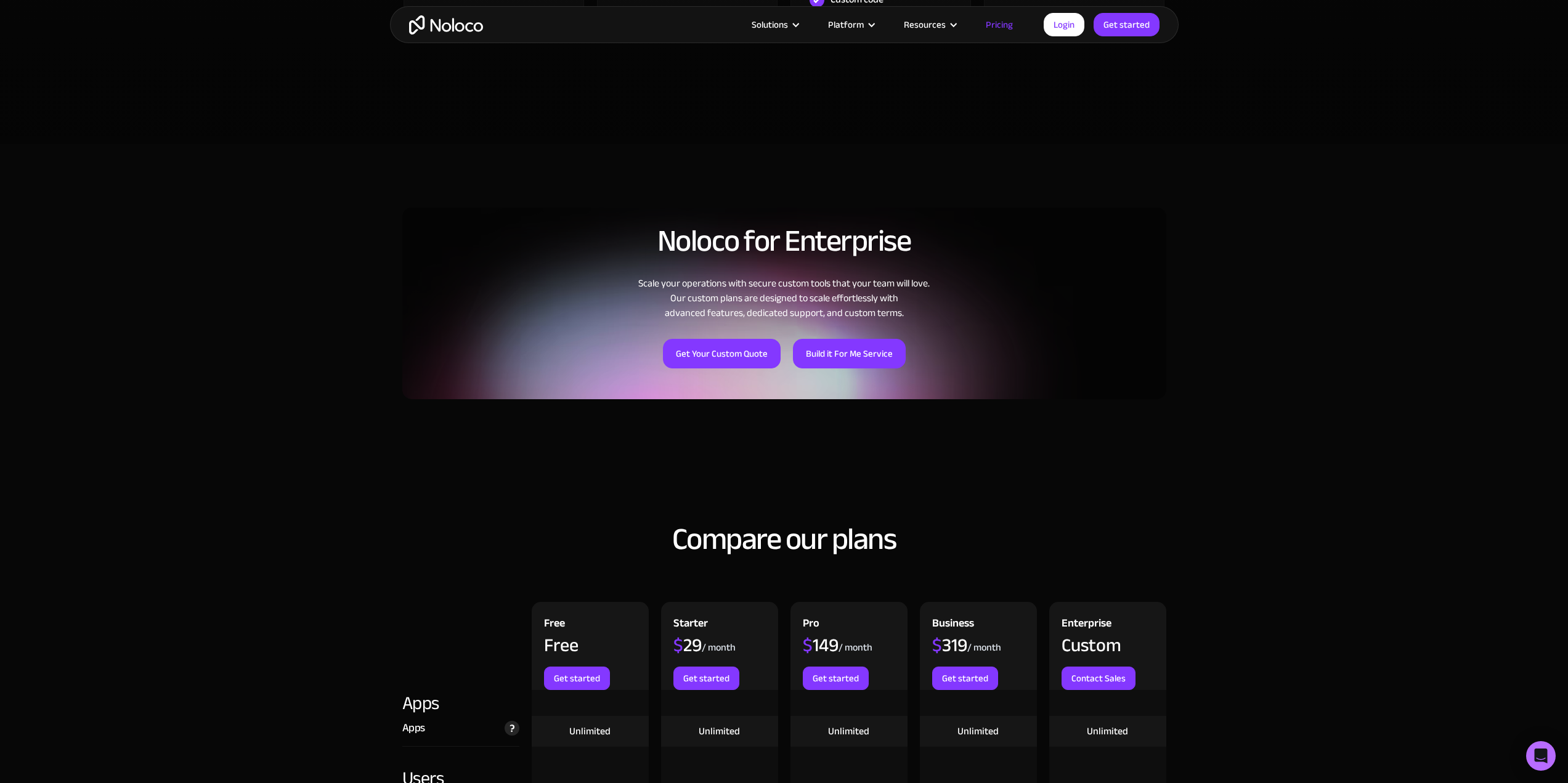
click at [26, 36] on div "Solutions Use Cases Business Types Project Management Keep track of customers, …" at bounding box center [784, 24] width 1568 height 49
